Goal: Check status: Check status

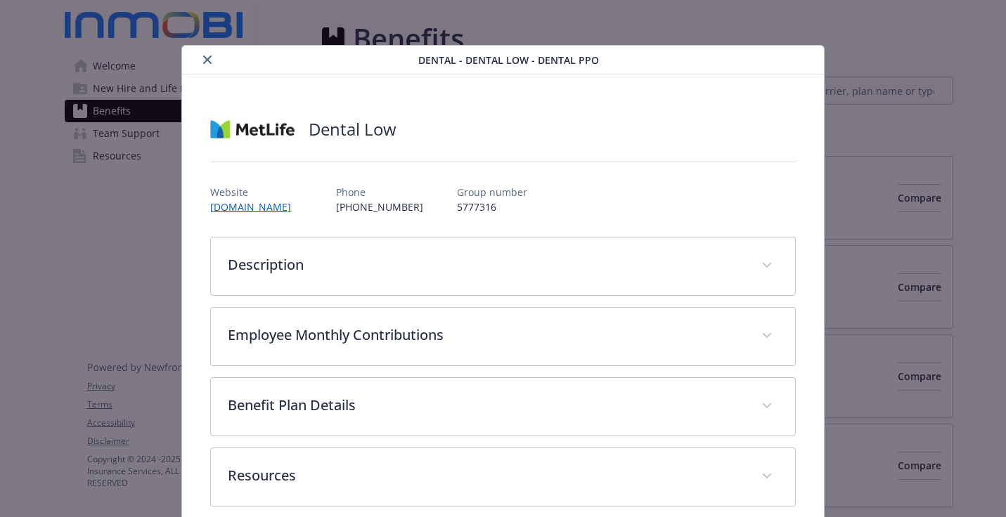
scroll to position [20, 0]
